Goal: Check status: Check status

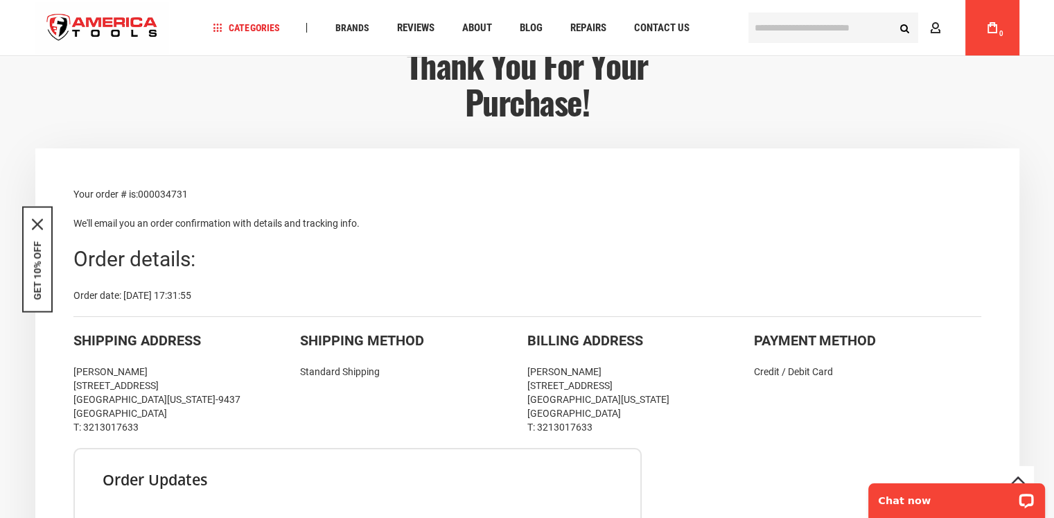
scroll to position [208, 0]
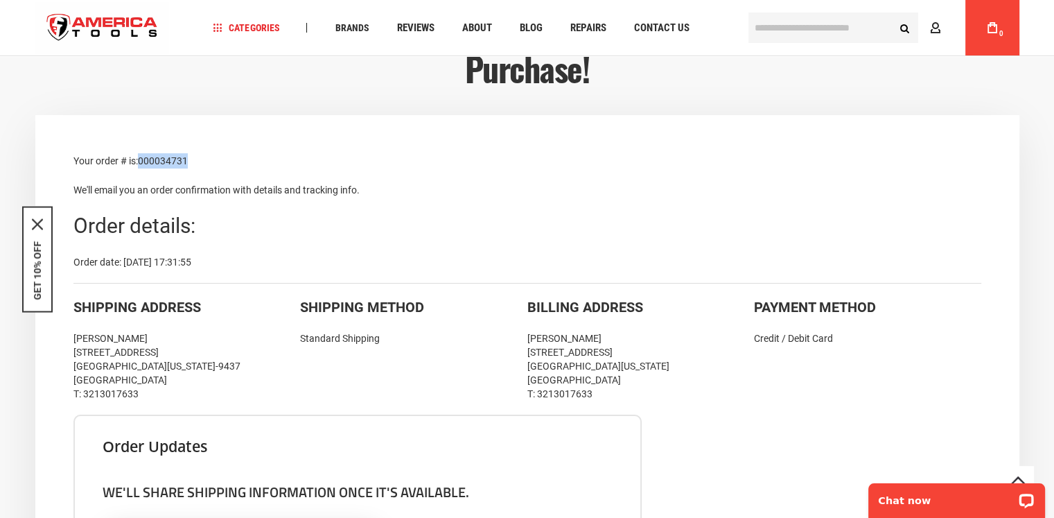
drag, startPoint x: 189, startPoint y: 160, endPoint x: 141, endPoint y: 161, distance: 47.1
click at [141, 161] on span "000034731" at bounding box center [163, 160] width 50 height 11
copy span "000034731"
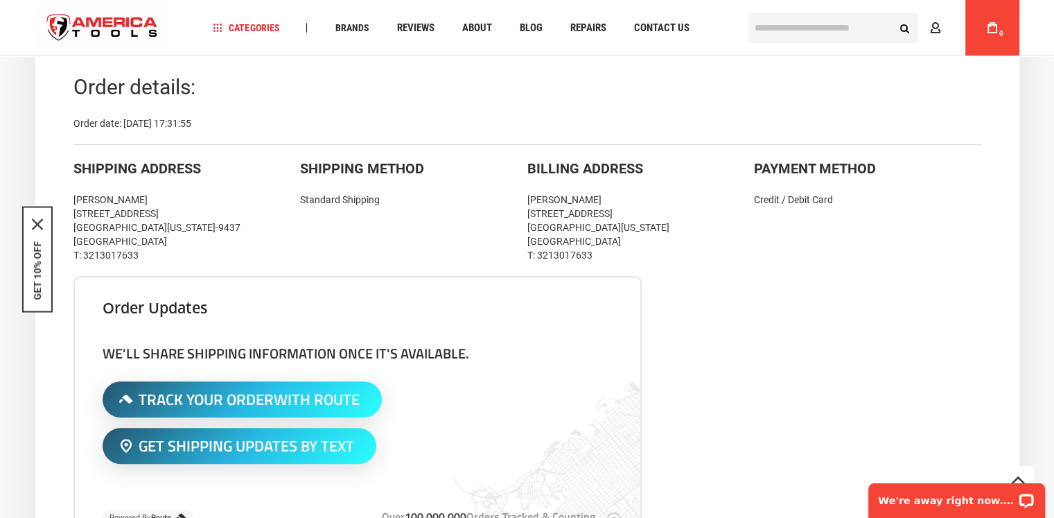
scroll to position [277, 0]
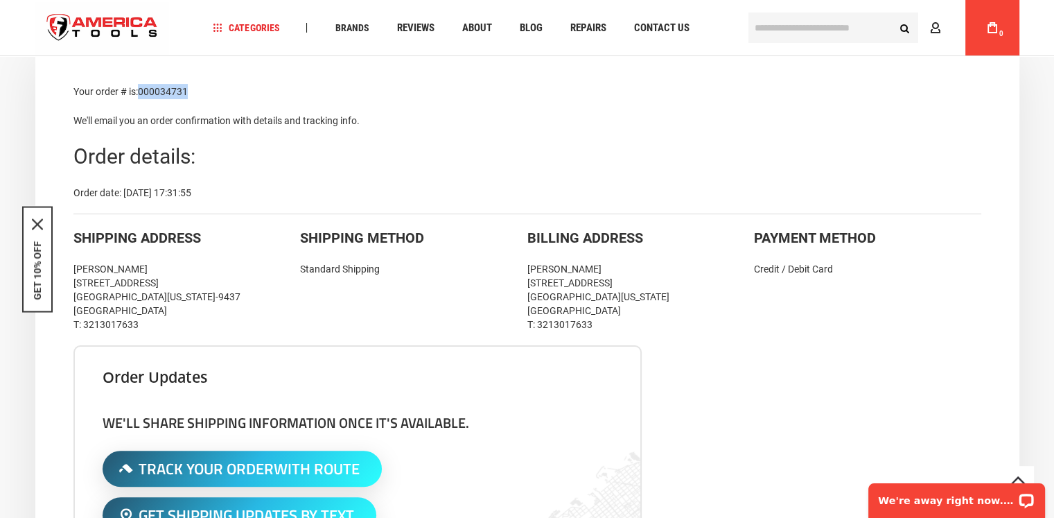
drag, startPoint x: 77, startPoint y: 89, endPoint x: 401, endPoint y: 198, distance: 341.3
click at [401, 198] on div "Your order # is: 000034731 We'll email you an order confirmation with details a…" at bounding box center [527, 515] width 984 height 939
click at [258, 162] on div "Order details:" at bounding box center [527, 157] width 908 height 30
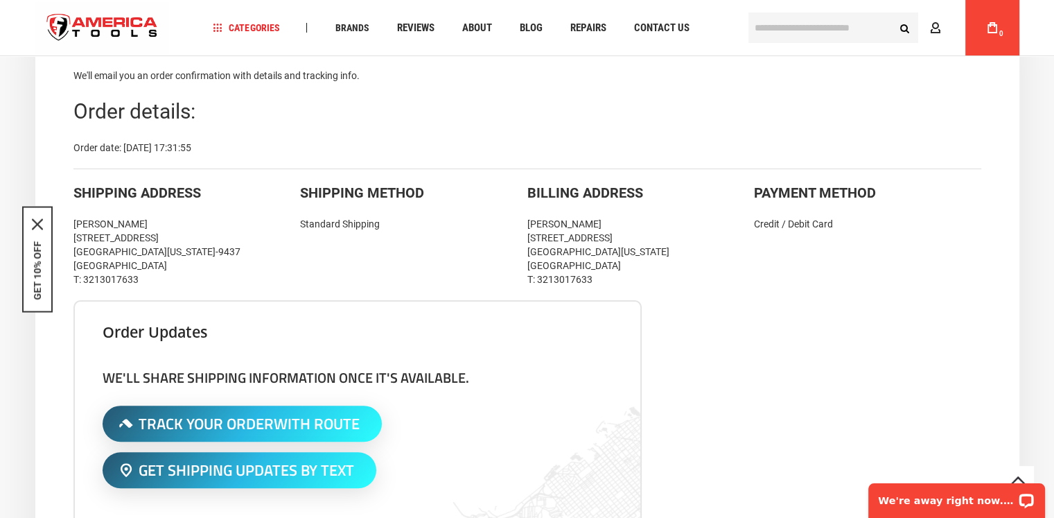
scroll to position [347, 0]
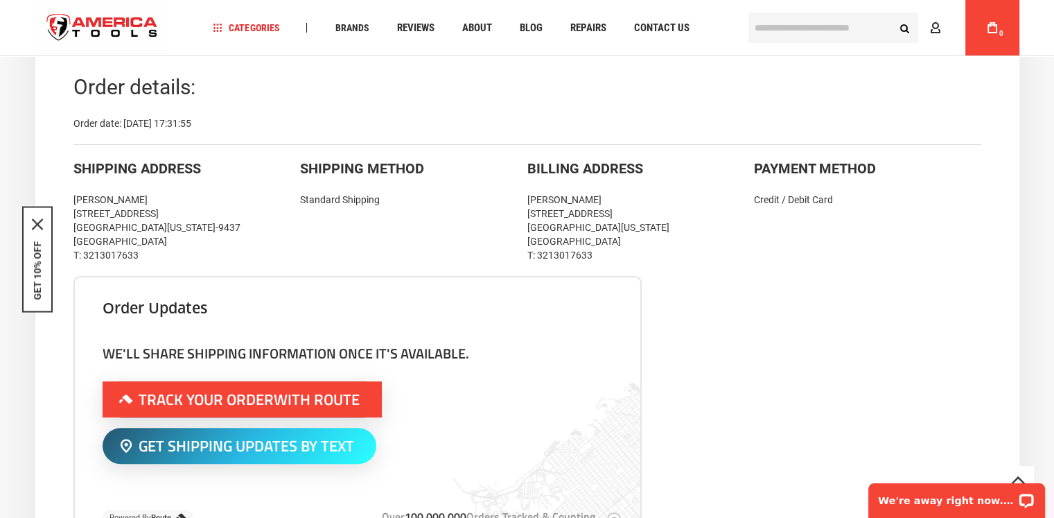
click at [301, 391] on span "With Route" at bounding box center [317, 400] width 86 height 24
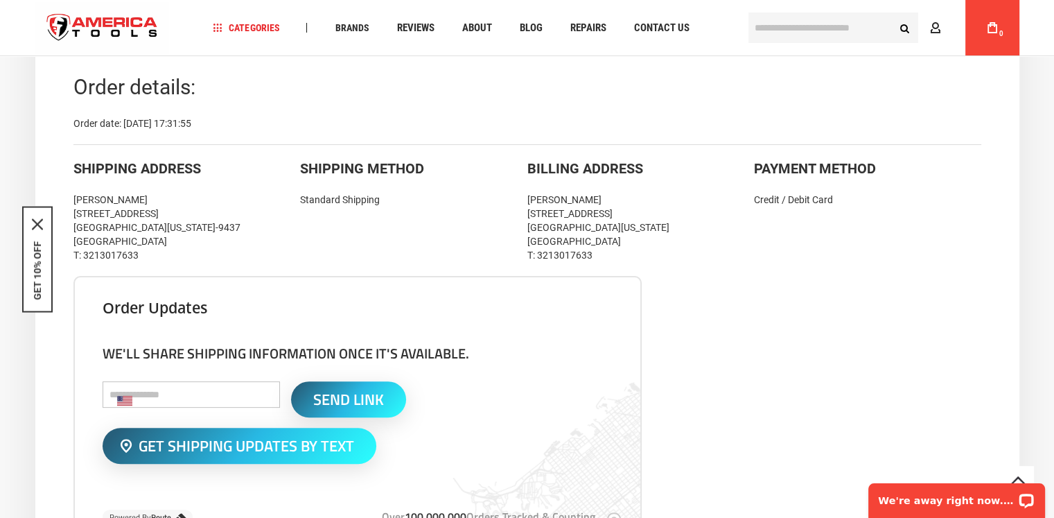
click at [175, 393] on input "tel" at bounding box center [191, 394] width 177 height 26
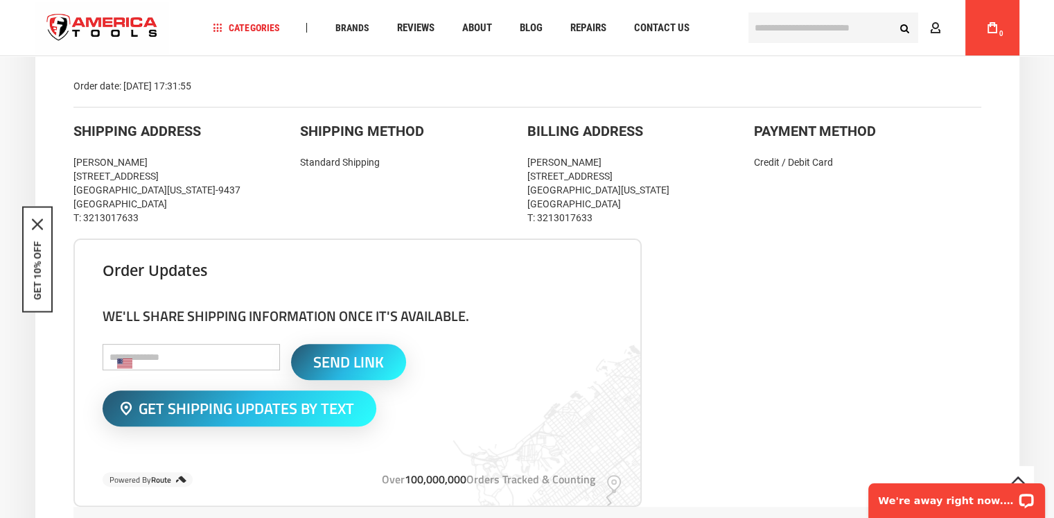
scroll to position [416, 0]
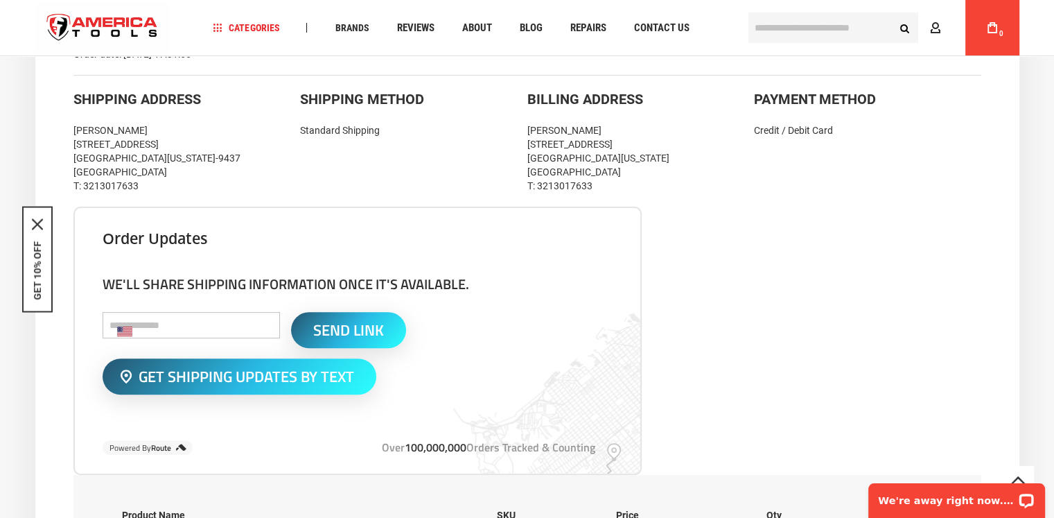
click at [170, 327] on input "tel" at bounding box center [191, 325] width 177 height 26
type input "**********"
click at [316, 326] on span "Send Link" at bounding box center [348, 329] width 71 height 15
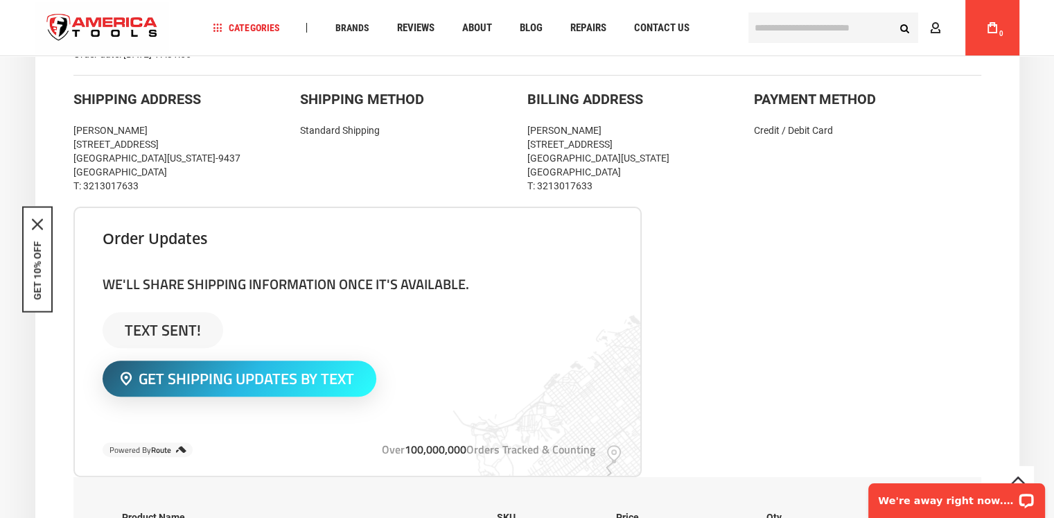
drag, startPoint x: 114, startPoint y: 278, endPoint x: 505, endPoint y: 263, distance: 391.3
click at [505, 263] on div "**********" at bounding box center [357, 342] width 568 height 270
click at [479, 277] on h4 "We'll share shipping information once it's available." at bounding box center [358, 283] width 510 height 17
click at [165, 322] on span "Text Sent!" at bounding box center [163, 329] width 76 height 15
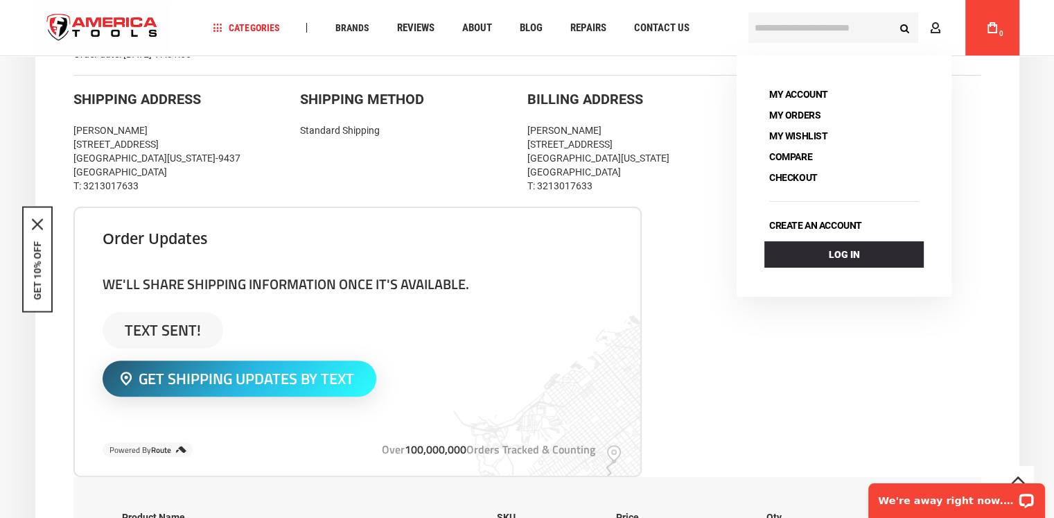
click at [279, 268] on div "**********" at bounding box center [357, 342] width 568 height 270
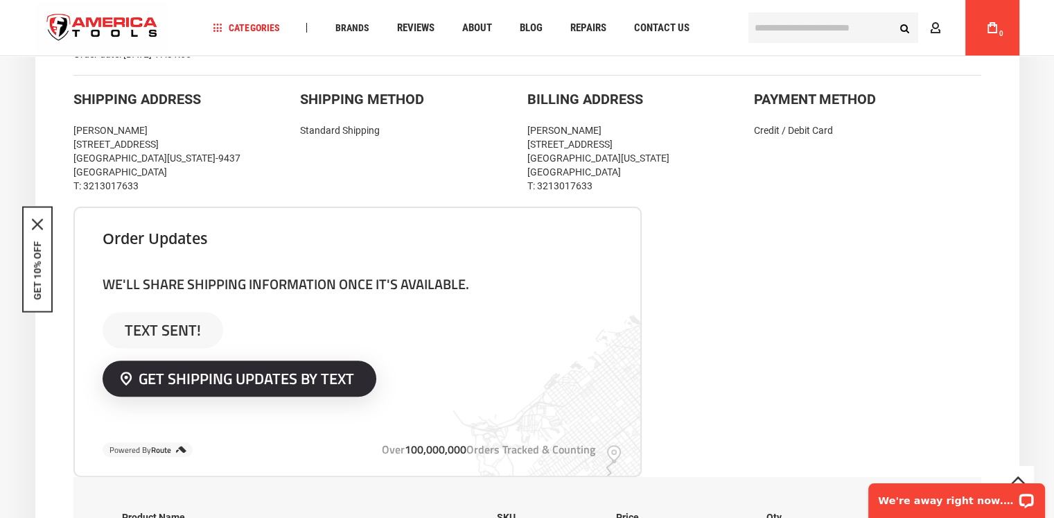
click at [250, 371] on span "Get Shipping Updates By Text" at bounding box center [247, 378] width 216 height 15
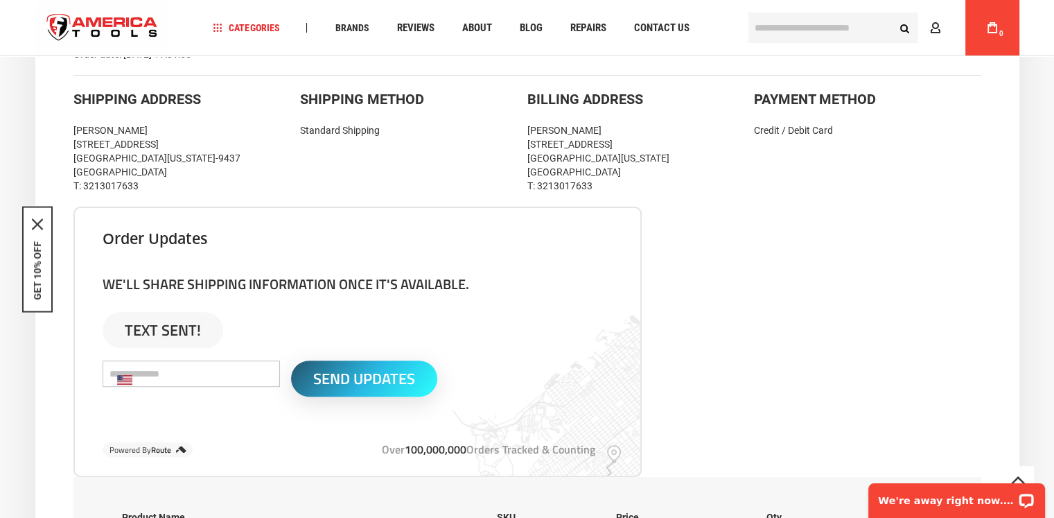
click at [192, 381] on input "tel" at bounding box center [191, 373] width 177 height 26
type input "**********"
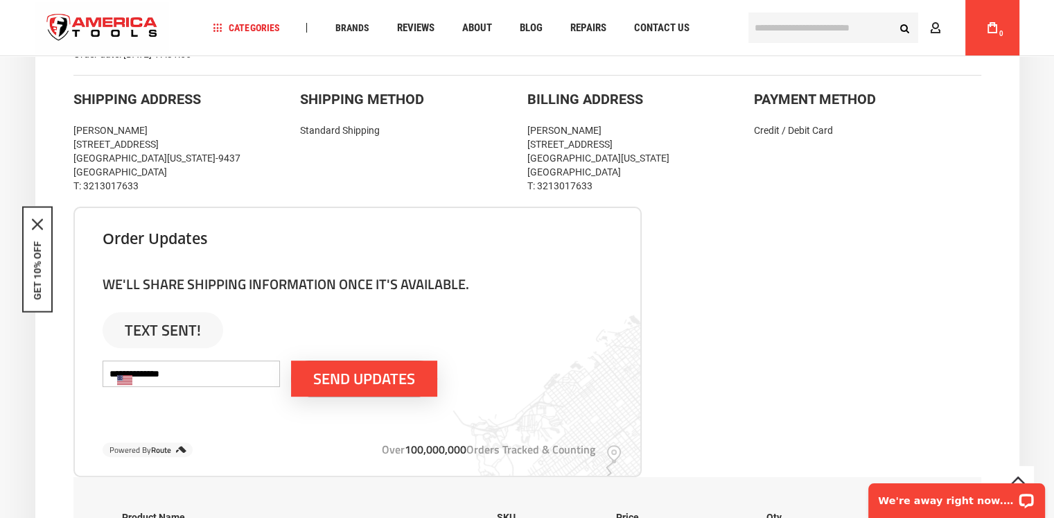
click at [383, 374] on span "Send Updates" at bounding box center [364, 378] width 102 height 15
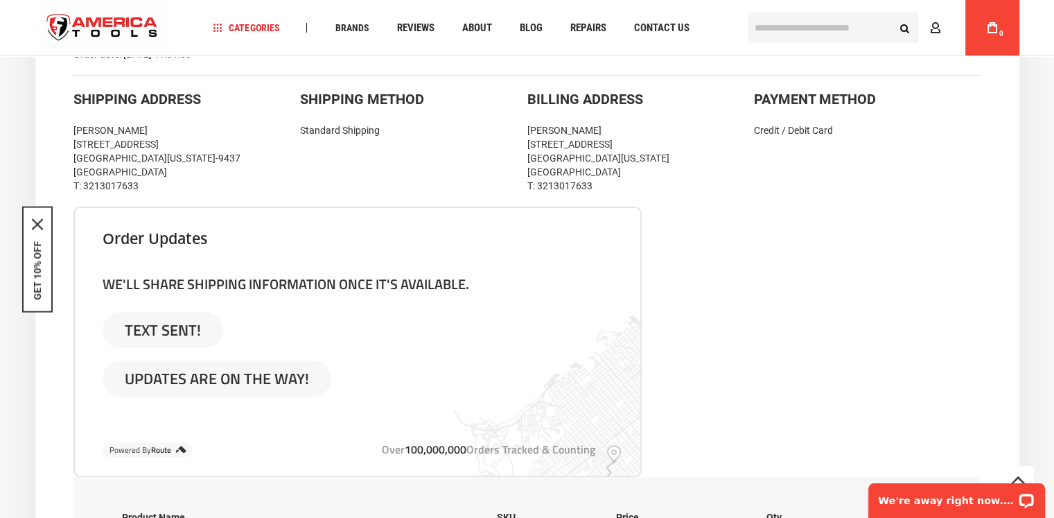
click at [599, 175] on div "[PERSON_NAME] [STREET_ADDRESS][US_STATE] T: 3213017633" at bounding box center [641, 157] width 227 height 69
drag, startPoint x: 627, startPoint y: 189, endPoint x: 53, endPoint y: 91, distance: 582.4
click at [53, 91] on div "Your order # is: 000034731 We'll email you an order confirmation with details a…" at bounding box center [527, 377] width 984 height 941
click at [200, 145] on div "[PERSON_NAME] [STREET_ADDRESS][US_STATE] T: 3213017633" at bounding box center [186, 157] width 227 height 69
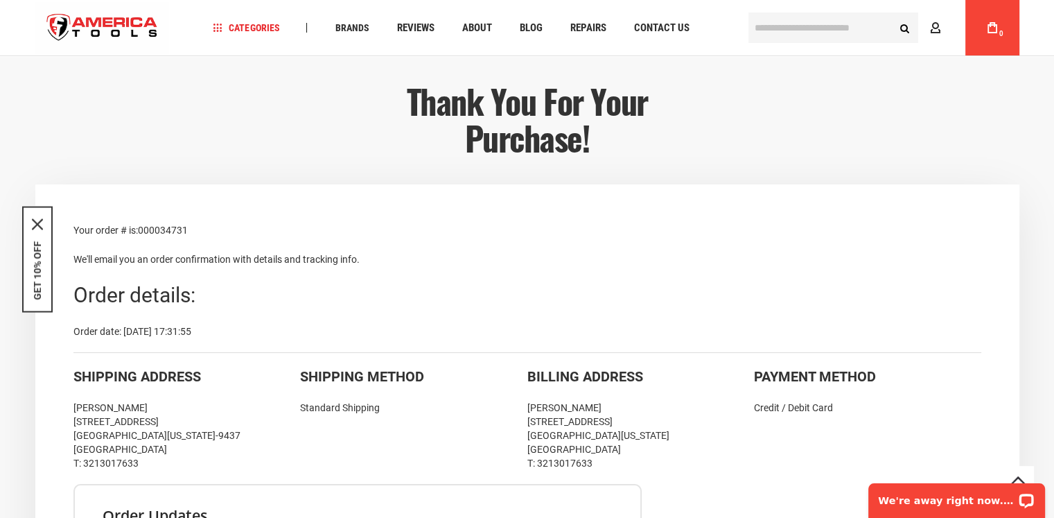
scroll to position [139, 0]
